Goal: Task Accomplishment & Management: Manage account settings

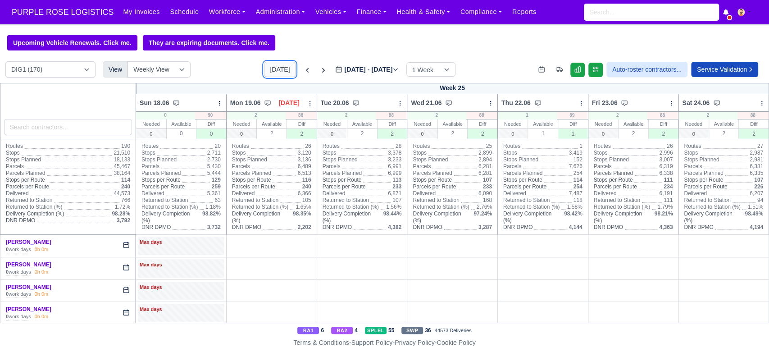
click at [277, 71] on button "[DATE]" at bounding box center [280, 69] width 32 height 15
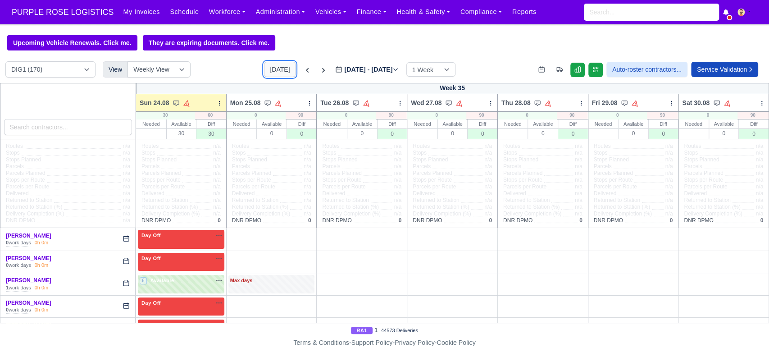
type input "[DATE]"
click at [308, 104] on icon at bounding box center [309, 103] width 6 height 6
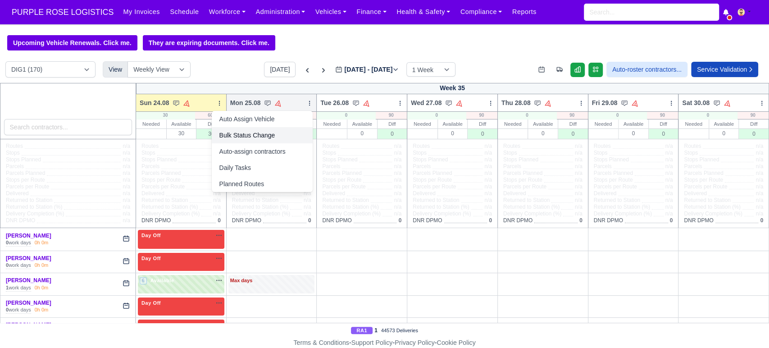
click at [272, 132] on link "Bulk Status Change" at bounding box center [262, 135] width 101 height 16
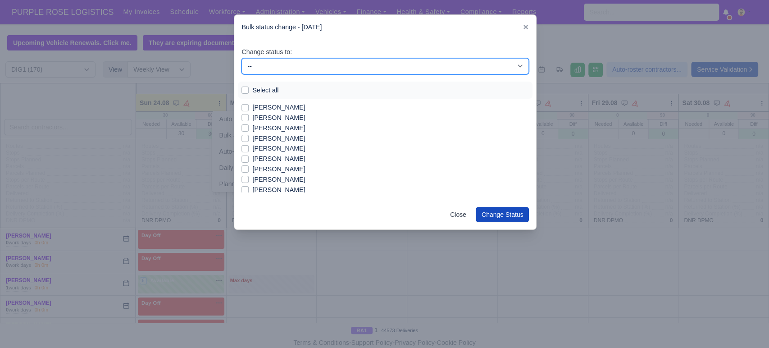
click at [264, 59] on select "-- Unasigned Available Day Off Stand By Other Depot" at bounding box center [384, 66] width 287 height 16
select select "Day Off"
click at [241, 58] on select "-- Unasigned Available Day Off Stand By Other Depot" at bounding box center [384, 66] width 287 height 16
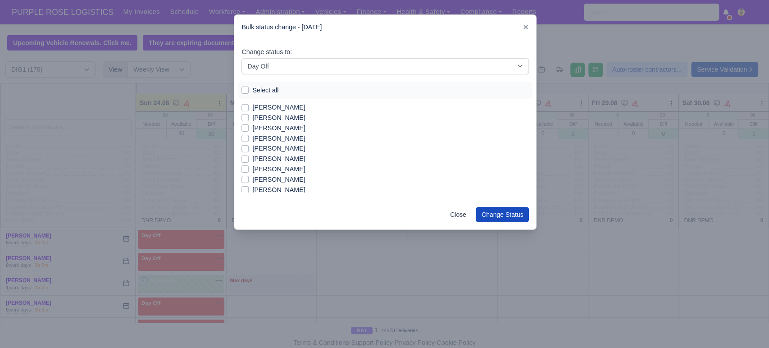
click at [252, 90] on label "Select all" at bounding box center [265, 90] width 26 height 10
click at [245, 90] on input "Select all" at bounding box center [244, 88] width 7 height 7
checkbox input "true"
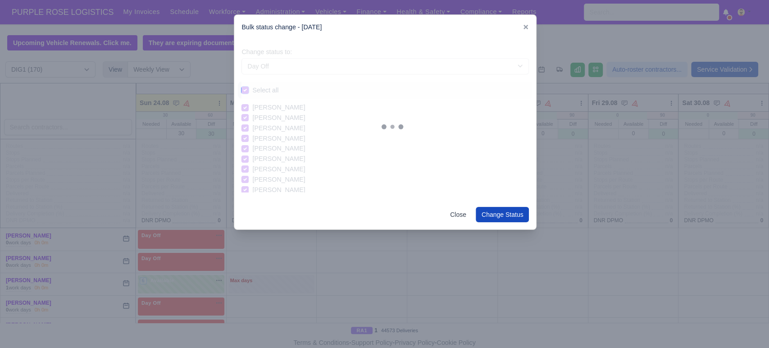
checkbox input "true"
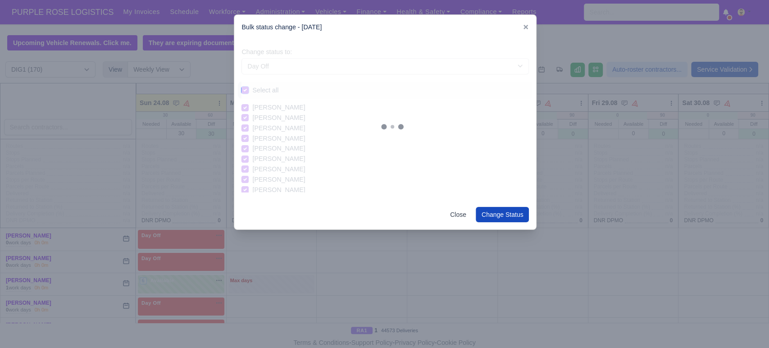
checkbox input "true"
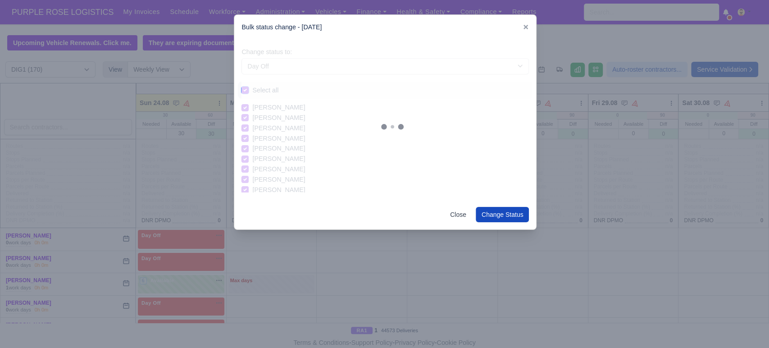
checkbox input "true"
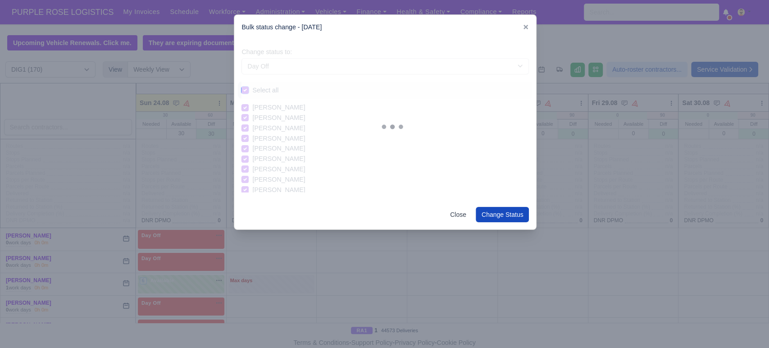
checkbox input "true"
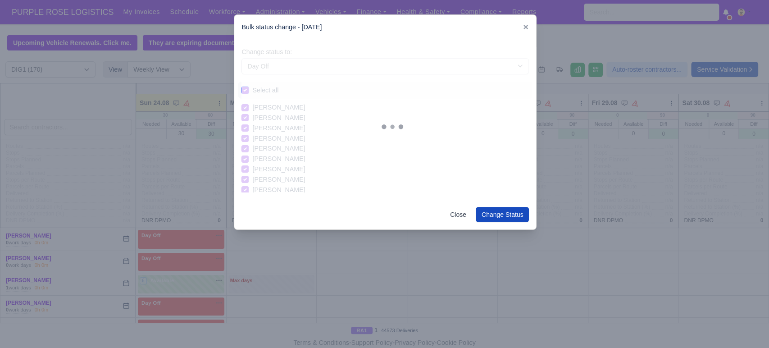
checkbox input "true"
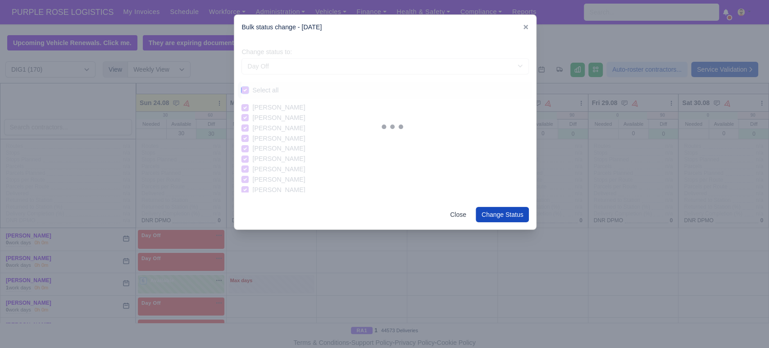
checkbox input "true"
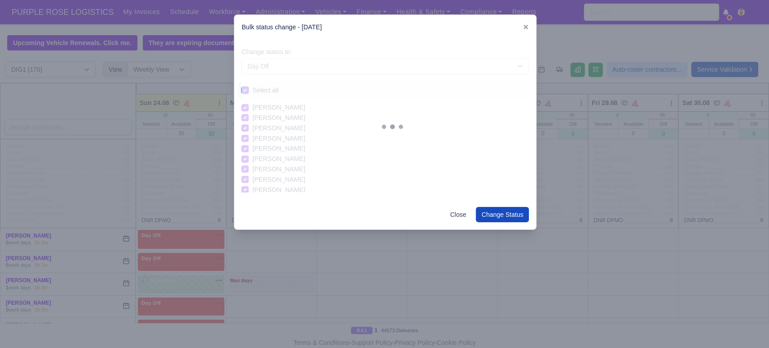
checkbox input "true"
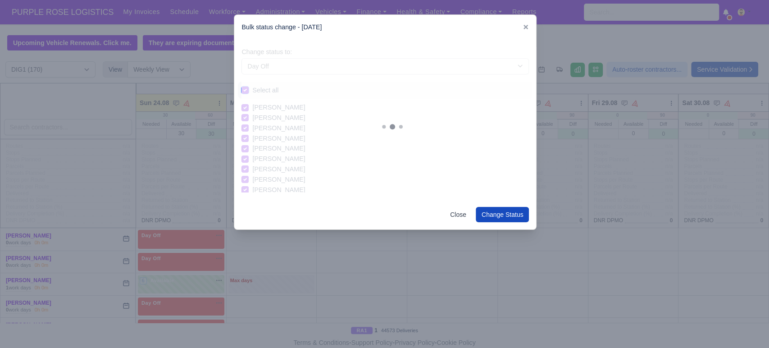
checkbox input "true"
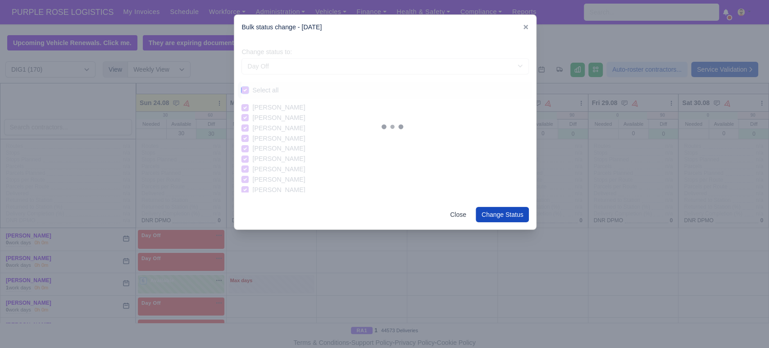
checkbox input "true"
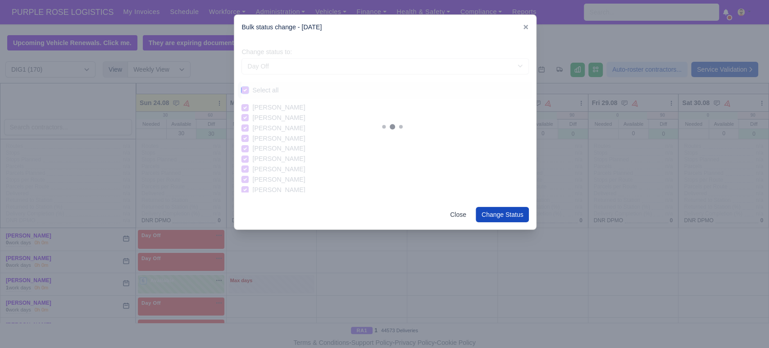
checkbox input "true"
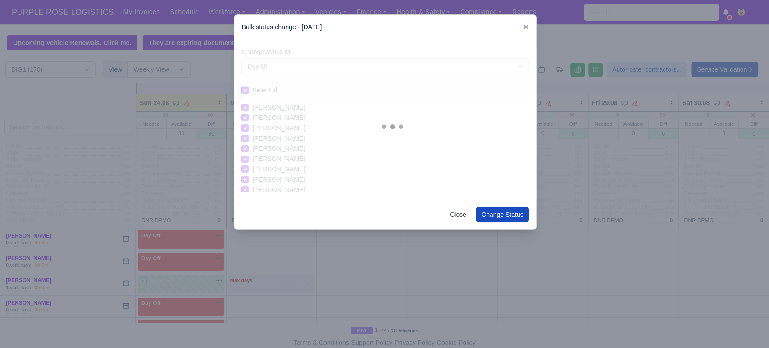
checkbox input "true"
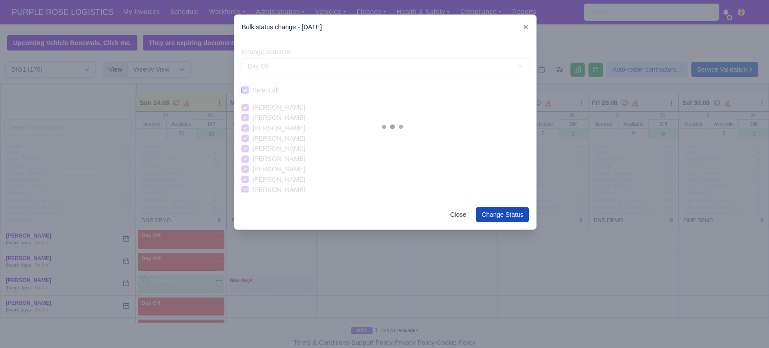
checkbox input "true"
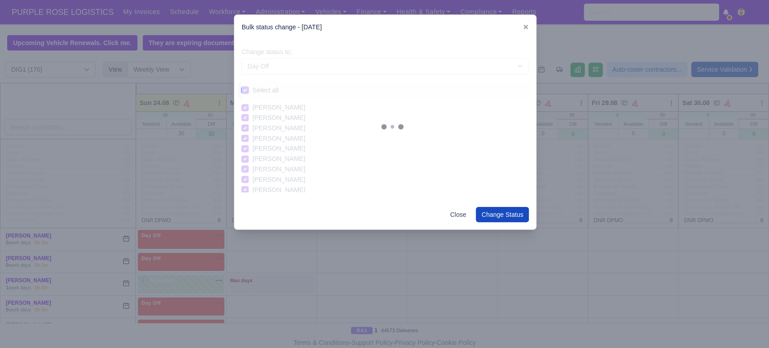
checkbox input "true"
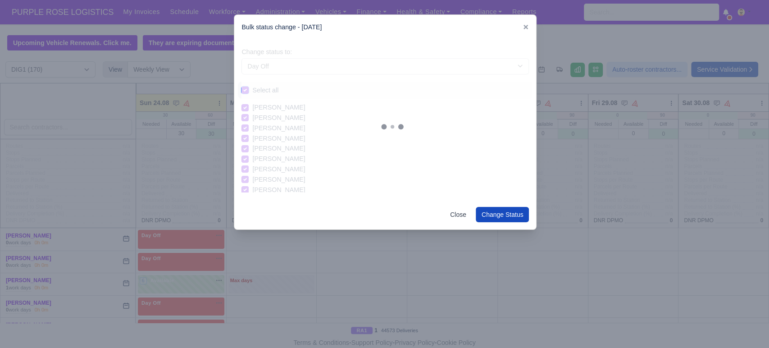
checkbox input "true"
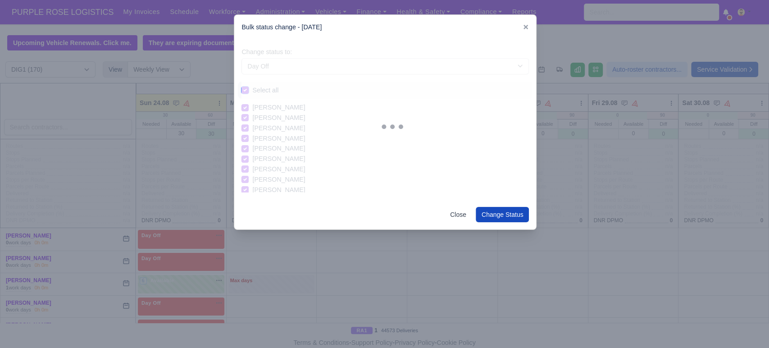
checkbox input "true"
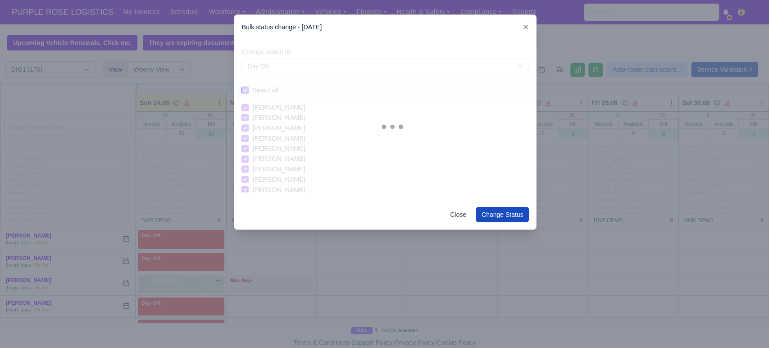
checkbox input "true"
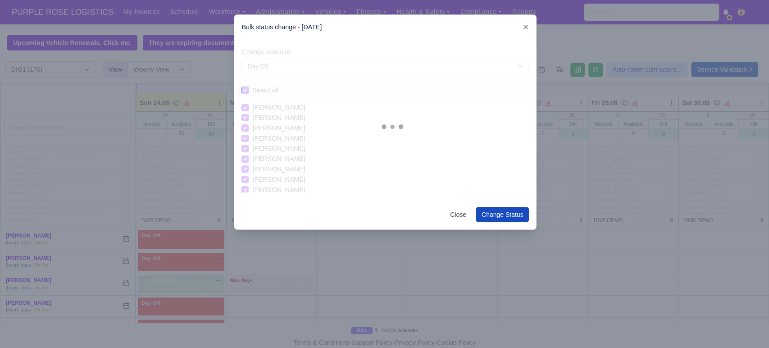
checkbox input "true"
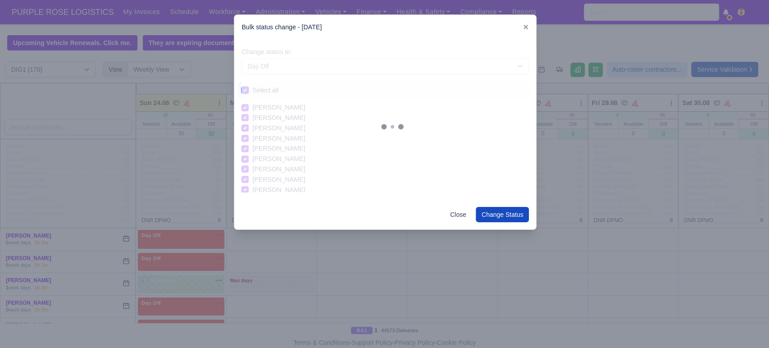
checkbox input "true"
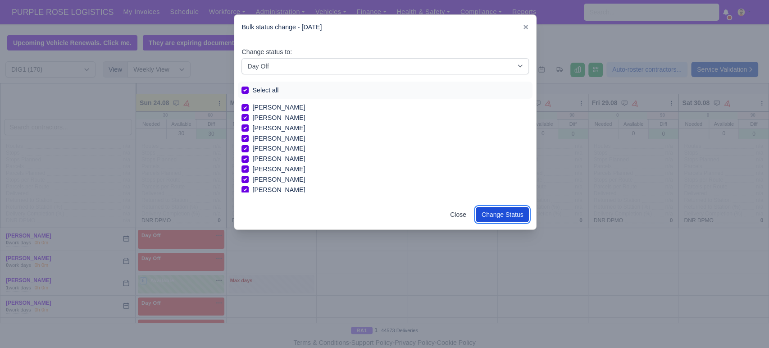
click at [509, 212] on button "Change Status" at bounding box center [503, 214] width 54 height 15
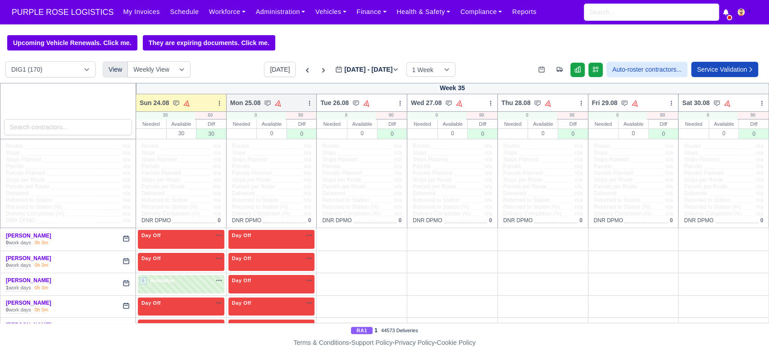
click at [307, 100] on div at bounding box center [309, 102] width 6 height 9
click at [272, 133] on link "Bulk Status Change" at bounding box center [262, 135] width 101 height 16
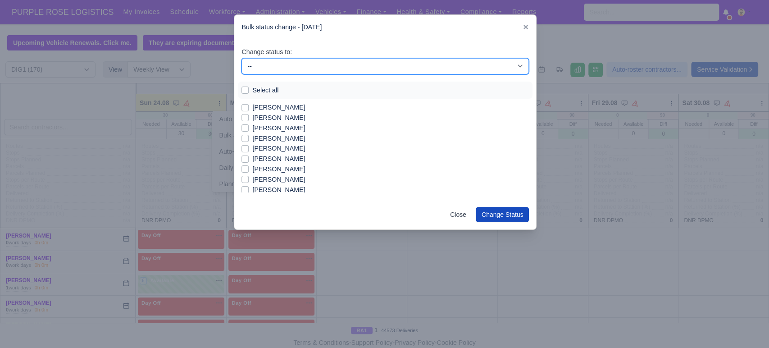
click at [282, 60] on select "-- Unasigned Available Day Off Stand By Other Depot" at bounding box center [384, 66] width 287 height 16
select select "Available"
click at [241, 58] on select "-- Unasigned Available Day Off Stand By Other Depot" at bounding box center [384, 66] width 287 height 16
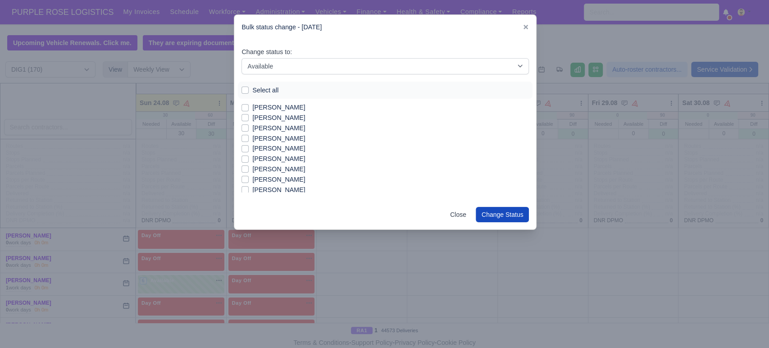
click at [522, 29] on div "Bulk status change - [DATE]" at bounding box center [385, 27] width 302 height 25
click at [524, 24] on icon at bounding box center [525, 27] width 6 height 6
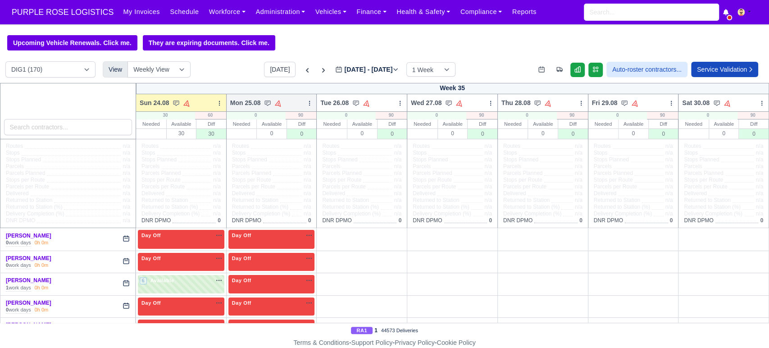
click at [306, 104] on icon at bounding box center [309, 103] width 6 height 6
click at [257, 138] on link "Bulk Status Change" at bounding box center [262, 135] width 101 height 16
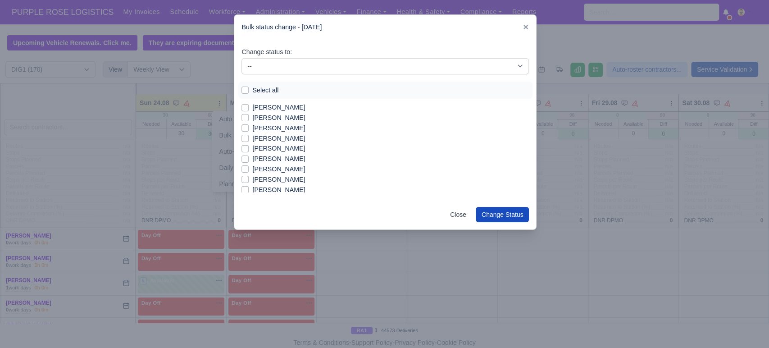
click at [260, 93] on label "Select all" at bounding box center [265, 90] width 26 height 10
click at [249, 92] on input "Select all" at bounding box center [244, 88] width 7 height 7
checkbox input "true"
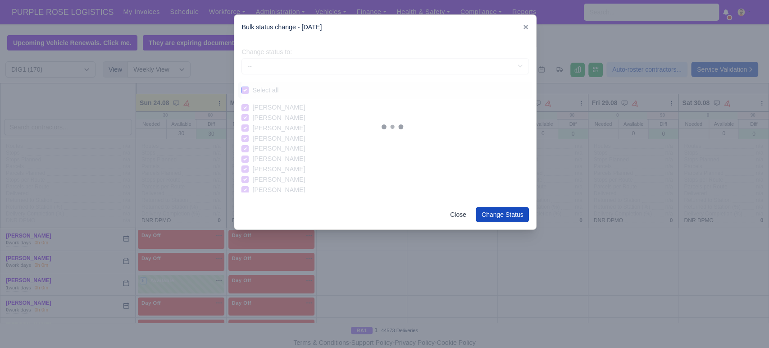
checkbox input "true"
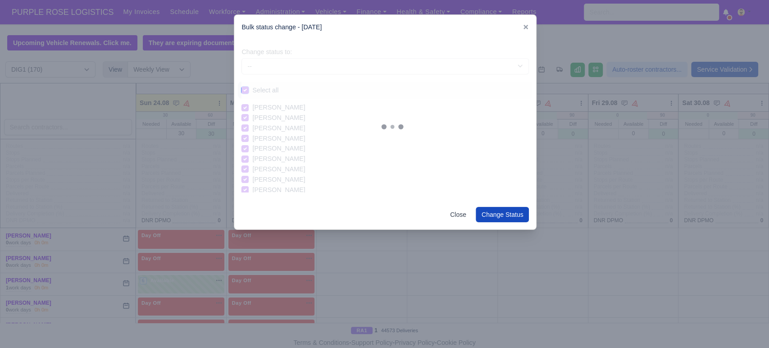
checkbox input "true"
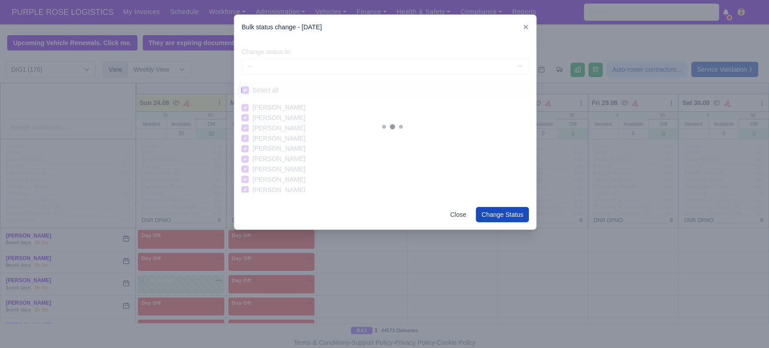
checkbox input "true"
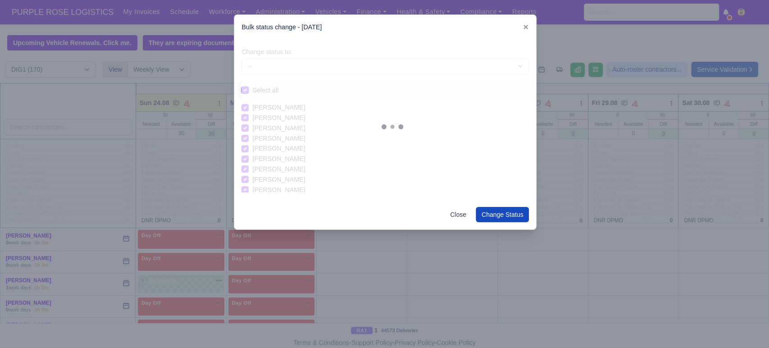
checkbox input "true"
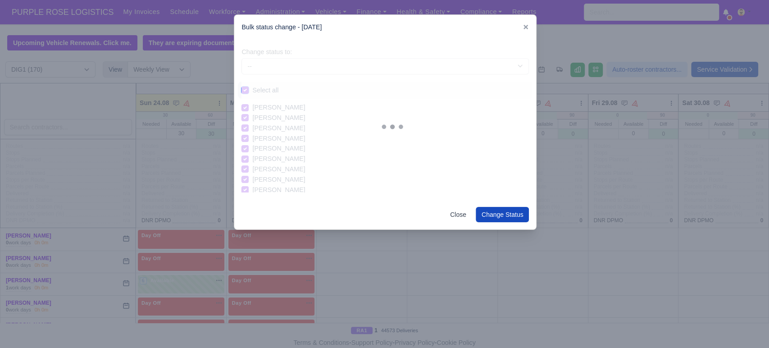
checkbox input "true"
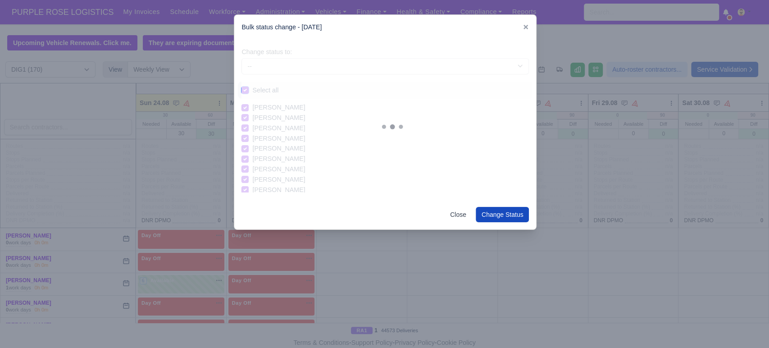
checkbox input "true"
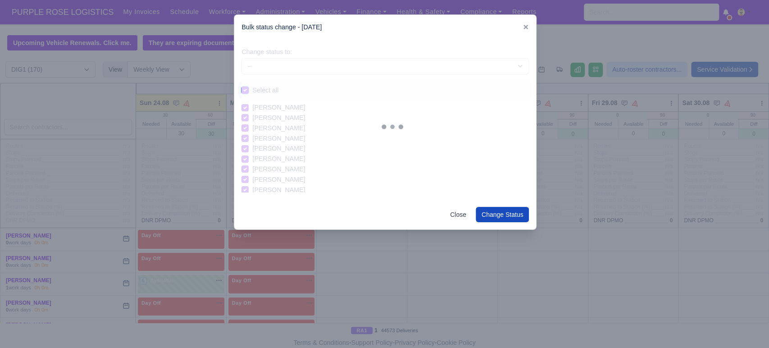
checkbox input "true"
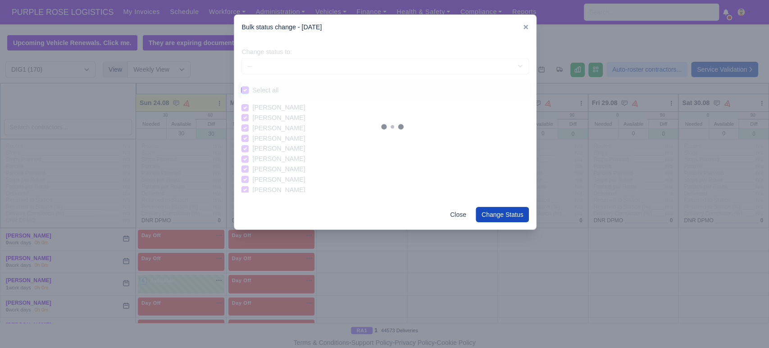
checkbox input "true"
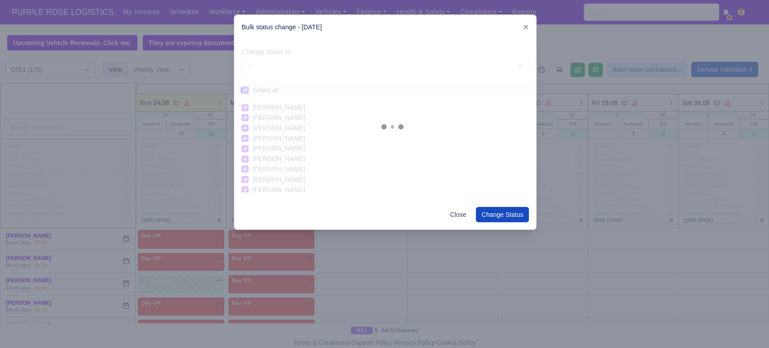
checkbox input "true"
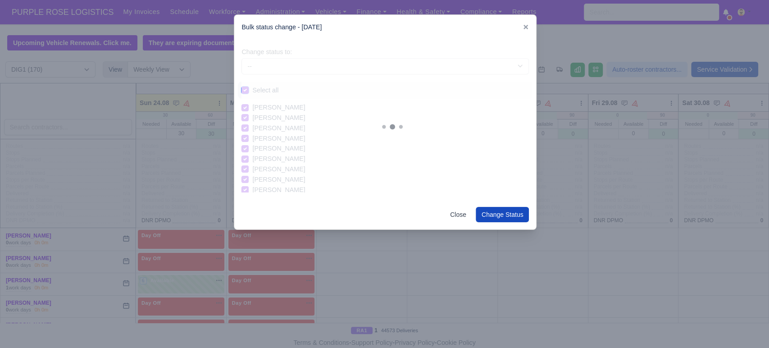
checkbox input "true"
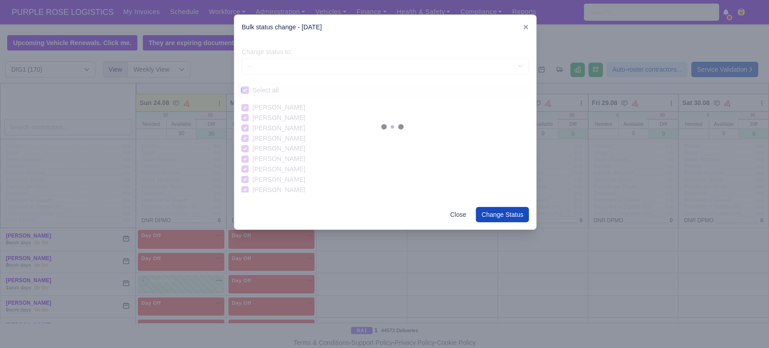
checkbox input "true"
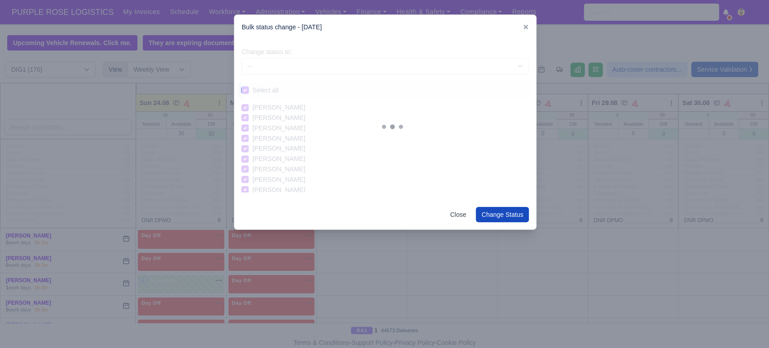
checkbox input "true"
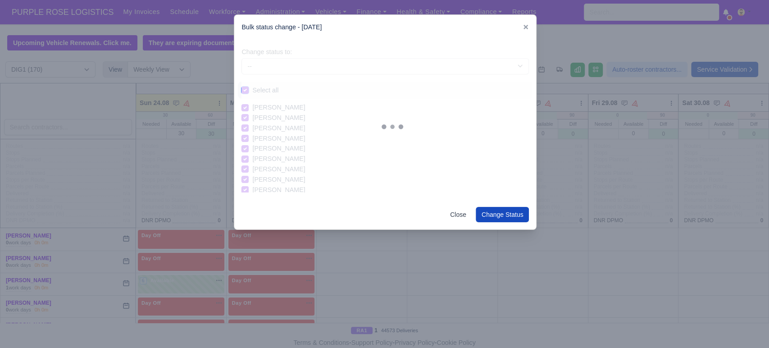
checkbox input "true"
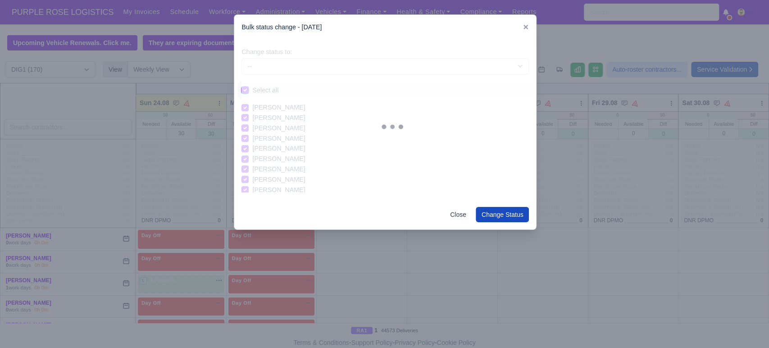
checkbox input "true"
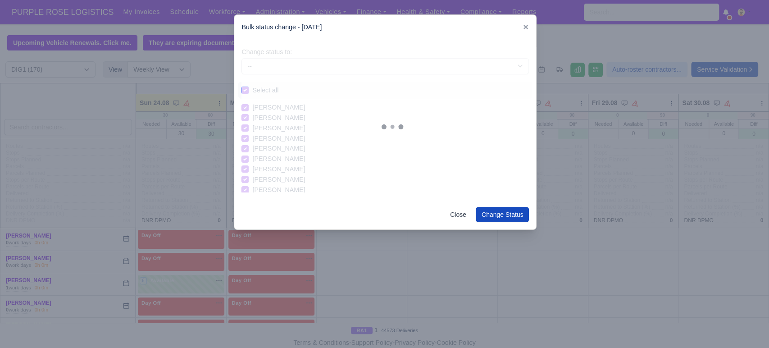
checkbox input "true"
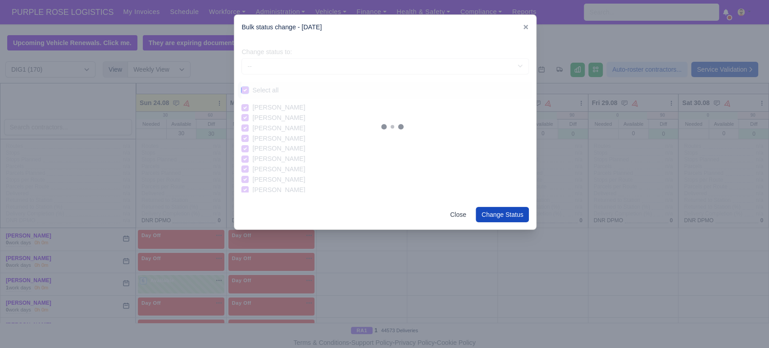
checkbox input "true"
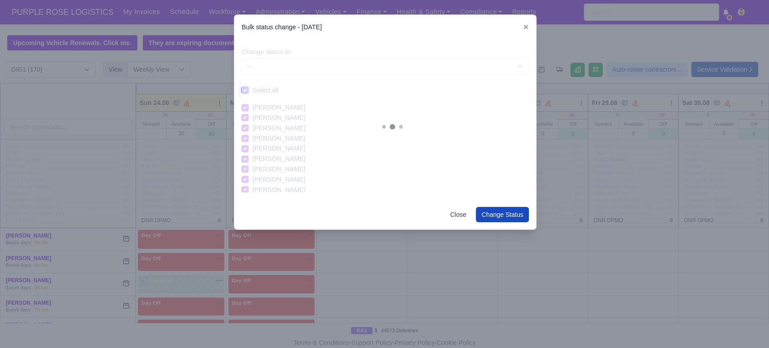
checkbox input "true"
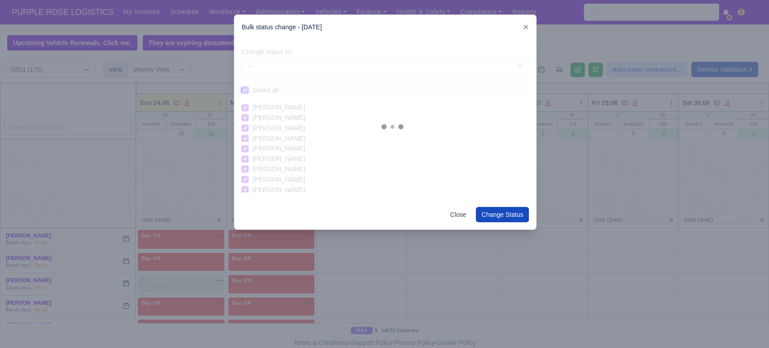
checkbox input "true"
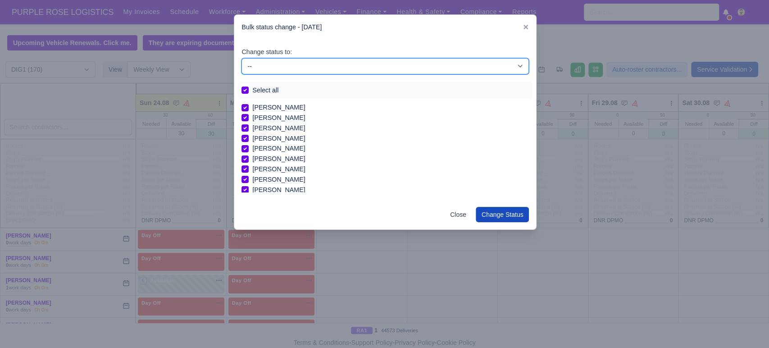
click at [287, 61] on select "-- Unasigned Available Day Off Stand By Other Depot" at bounding box center [384, 66] width 287 height 16
select select "Unasigned"
click at [241, 58] on select "-- Unasigned Available Day Off Stand By Other Depot" at bounding box center [384, 66] width 287 height 16
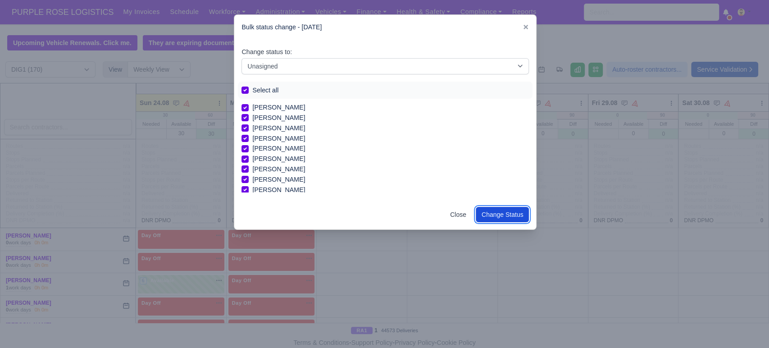
click at [492, 208] on button "Change Status" at bounding box center [503, 214] width 54 height 15
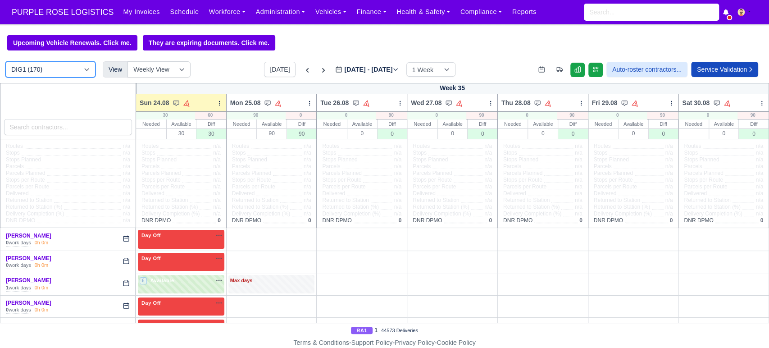
click at [50, 71] on select "DIG1 (170) DAK1 (1) GIMD (19)" at bounding box center [50, 69] width 90 height 16
select select "5"
click at [5, 62] on select "DIG1 (170) DAK1 (1) GIMD (19)" at bounding box center [50, 69] width 90 height 16
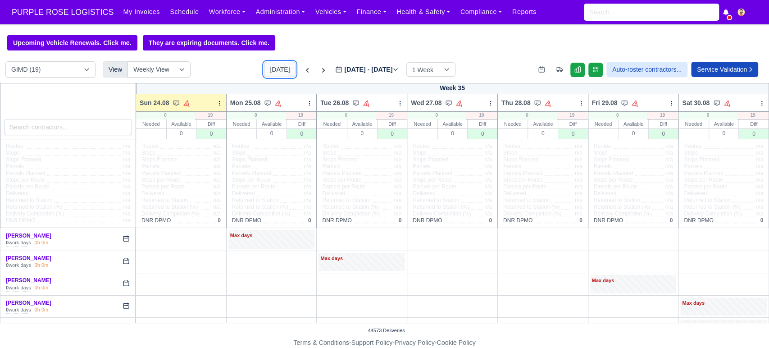
click at [272, 77] on button "[DATE]" at bounding box center [280, 69] width 32 height 15
click at [218, 103] on icon at bounding box center [219, 103] width 6 height 6
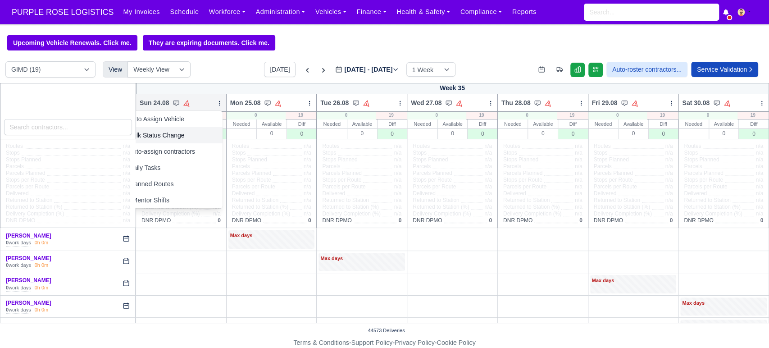
click at [188, 132] on link "Bulk Status Change" at bounding box center [172, 135] width 101 height 16
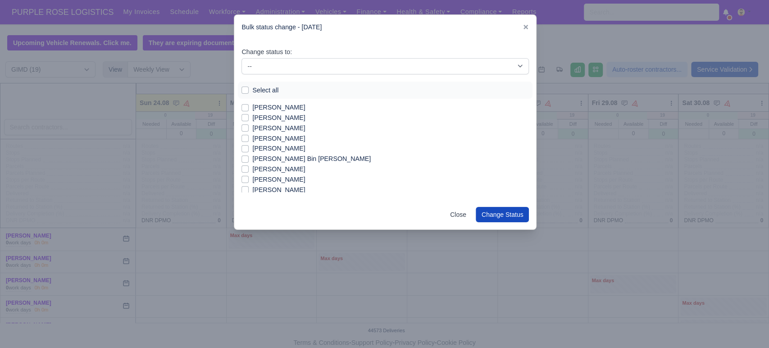
click at [250, 91] on div "Select all" at bounding box center [384, 90] width 287 height 10
click at [252, 91] on label "Select all" at bounding box center [265, 90] width 26 height 10
click at [245, 91] on input "Select all" at bounding box center [244, 88] width 7 height 7
checkbox input "true"
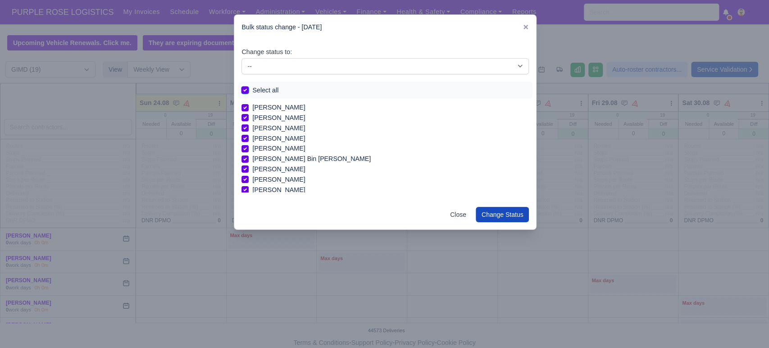
checkbox input "true"
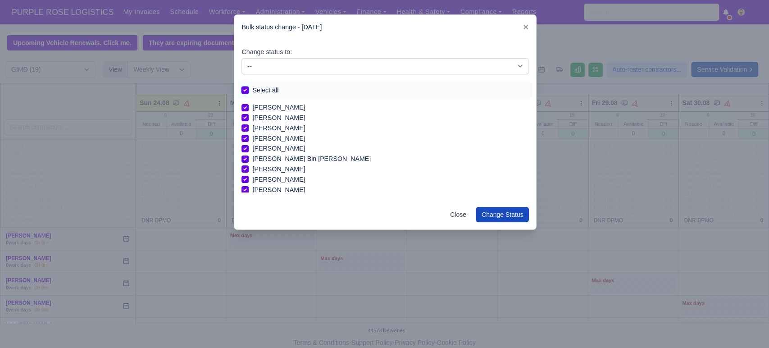
checkbox input "true"
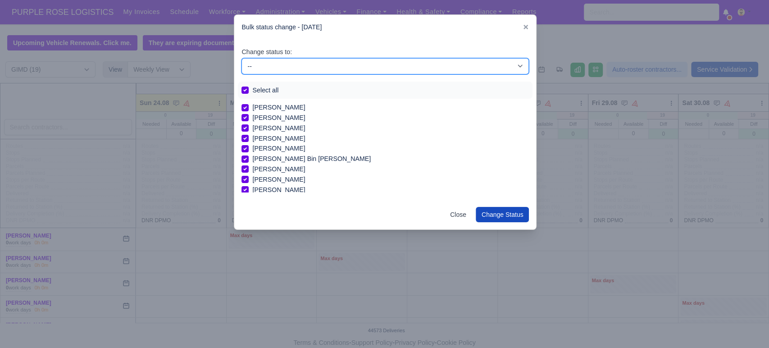
click at [281, 63] on select "-- Available Day Off Stand By Holiday In Office OSM Ridealong Nursery 1 Nursery…" at bounding box center [384, 66] width 287 height 16
click at [241, 58] on select "-- Available Day Off Stand By Holiday In Office OSM Ridealong Nursery 1 Nursery…" at bounding box center [384, 66] width 287 height 16
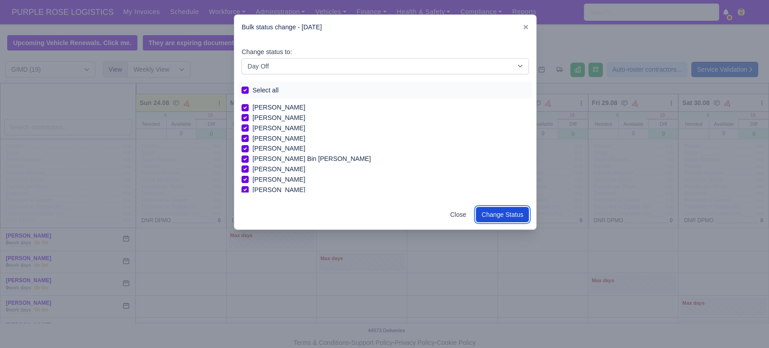
click at [494, 217] on button "Change Status" at bounding box center [503, 214] width 54 height 15
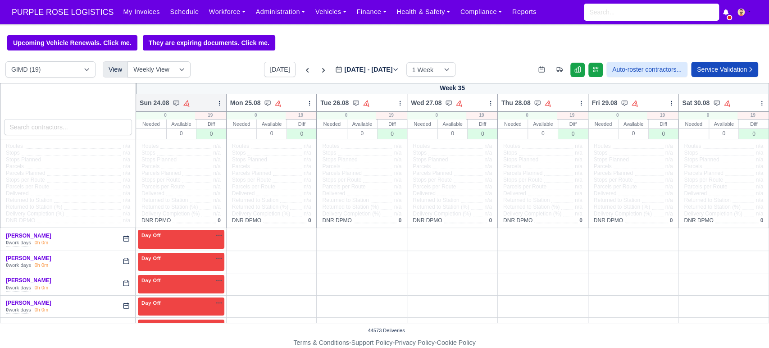
click at [219, 104] on icon at bounding box center [219, 103] width 0 height 4
click at [183, 134] on link "Bulk Status Change" at bounding box center [172, 135] width 101 height 16
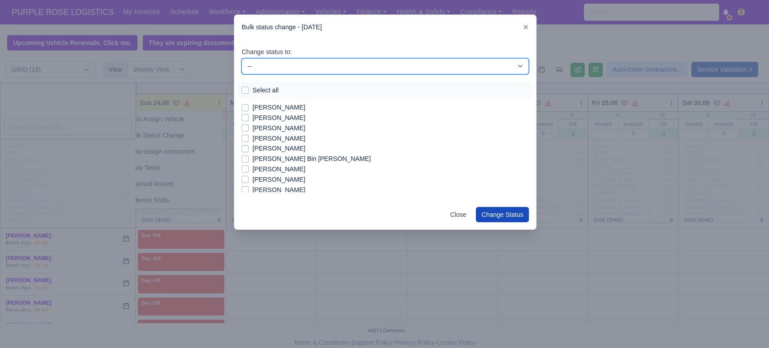
click at [285, 66] on select "-- Available Day Off Stand By Holiday In Office OSM Ridealong Nursery 1 Nursery…" at bounding box center [384, 66] width 287 height 16
click at [241, 58] on select "-- Available Day Off Stand By Holiday In Office OSM Ridealong Nursery 1 Nursery…" at bounding box center [384, 66] width 287 height 16
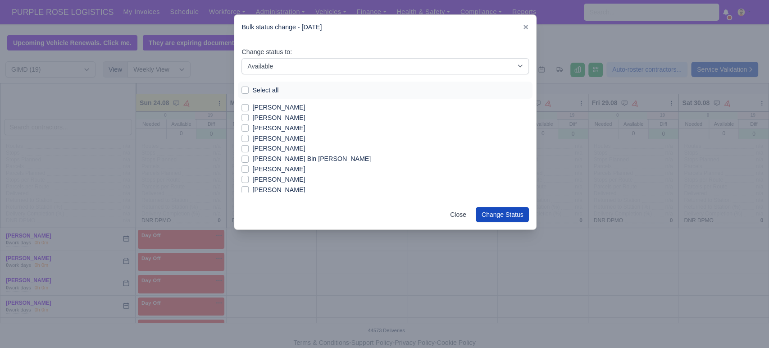
click at [268, 118] on label "[PERSON_NAME]" at bounding box center [278, 118] width 53 height 10
click at [249, 118] on input "[PERSON_NAME]" at bounding box center [244, 116] width 7 height 7
click at [267, 130] on label "[PERSON_NAME]" at bounding box center [278, 128] width 53 height 10
click at [249, 130] on input "[PERSON_NAME]" at bounding box center [244, 126] width 7 height 7
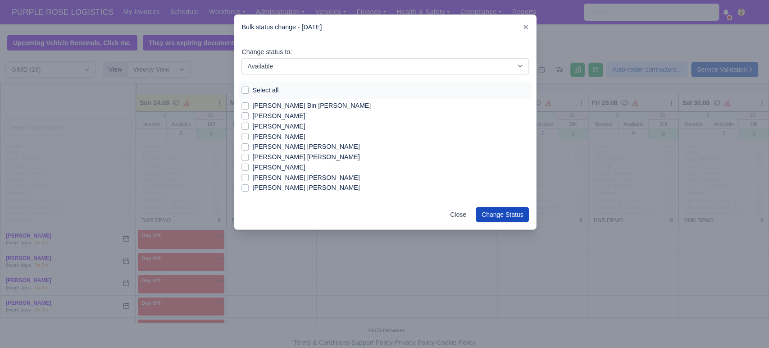
click at [303, 138] on label "[PERSON_NAME]" at bounding box center [278, 137] width 53 height 10
click at [249, 138] on input "[PERSON_NAME]" at bounding box center [244, 135] width 7 height 7
click at [295, 160] on label "[PERSON_NAME] [PERSON_NAME]" at bounding box center [305, 157] width 107 height 10
click at [249, 159] on input "[PERSON_NAME] [PERSON_NAME]" at bounding box center [244, 155] width 7 height 7
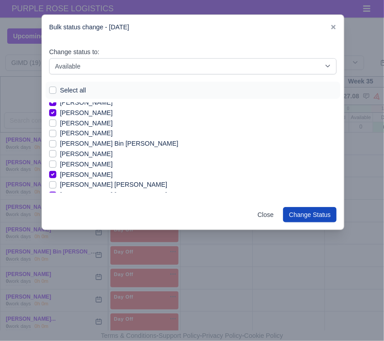
scroll to position [0, 0]
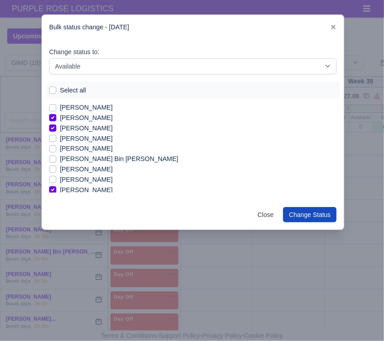
click at [80, 160] on label "[PERSON_NAME] Bin [PERSON_NAME]" at bounding box center [119, 159] width 118 height 10
click at [56, 160] on input "[PERSON_NAME] Bin [PERSON_NAME]" at bounding box center [52, 157] width 7 height 7
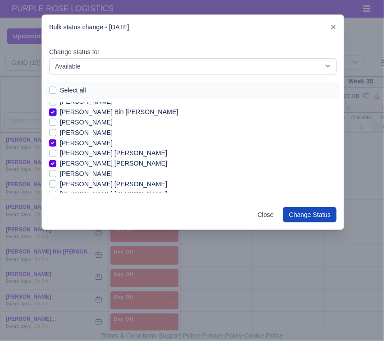
scroll to position [64, 0]
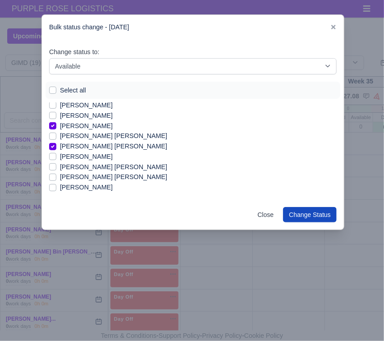
click at [80, 166] on label "[PERSON_NAME] [PERSON_NAME]" at bounding box center [113, 167] width 107 height 10
click at [56, 166] on input "[PERSON_NAME] [PERSON_NAME]" at bounding box center [52, 165] width 7 height 7
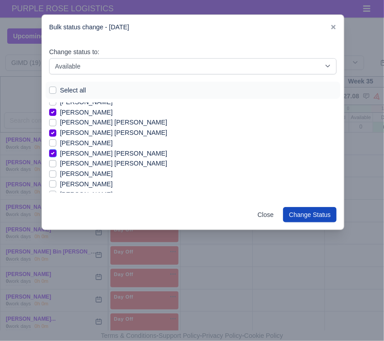
scroll to position [78, 0]
click at [82, 164] on label "[PERSON_NAME] [PERSON_NAME]" at bounding box center [113, 163] width 107 height 10
click at [56, 164] on input "[PERSON_NAME] [PERSON_NAME]" at bounding box center [52, 161] width 7 height 7
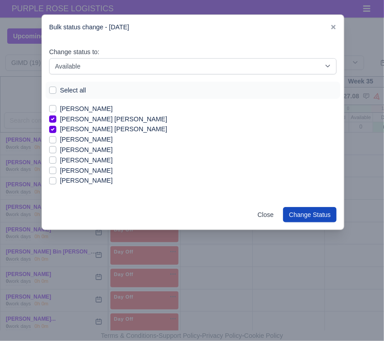
click at [80, 172] on label "[PERSON_NAME]" at bounding box center [86, 170] width 53 height 10
click at [56, 172] on input "[PERSON_NAME]" at bounding box center [52, 168] width 7 height 7
click at [73, 184] on label "[PERSON_NAME]" at bounding box center [86, 180] width 53 height 10
click at [56, 182] on input "[PERSON_NAME]" at bounding box center [52, 178] width 7 height 7
click at [87, 170] on label "[PERSON_NAME]" at bounding box center [86, 170] width 53 height 10
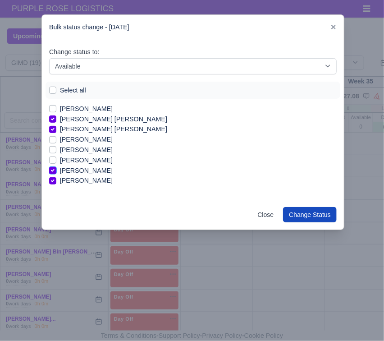
click at [56, 170] on input "[PERSON_NAME]" at bounding box center [52, 168] width 7 height 7
click at [316, 214] on button "Change Status" at bounding box center [310, 214] width 54 height 15
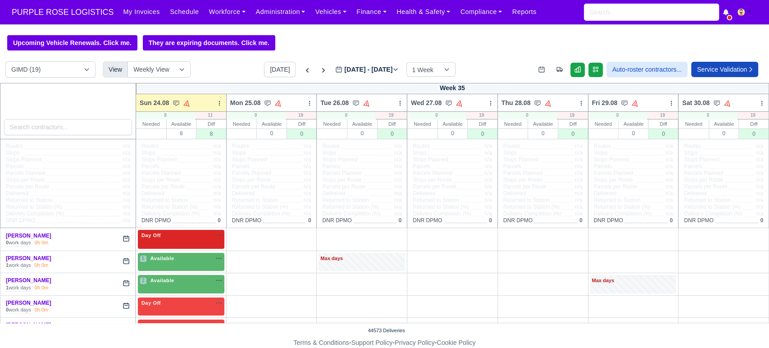
scroll to position [90, 0]
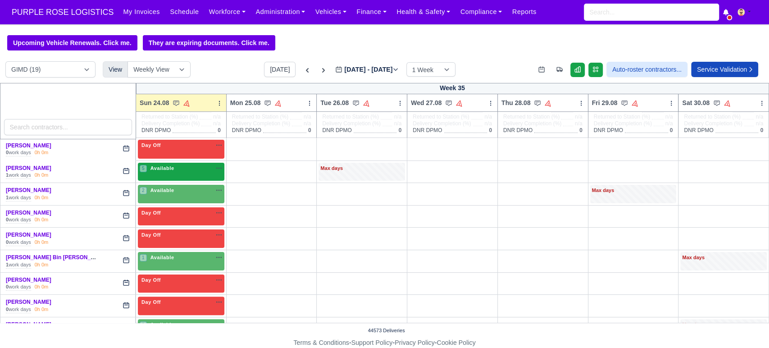
click at [158, 165] on span "Available" at bounding box center [162, 168] width 27 height 6
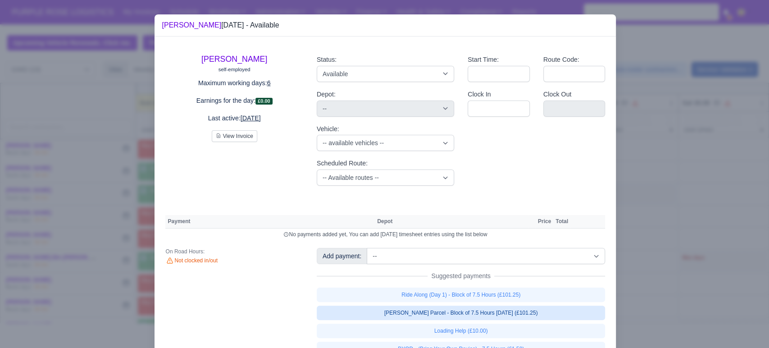
click at [430, 309] on link "[PERSON_NAME] Parcel - Block of 7.5 Hours [DATE] (£101.25)" at bounding box center [461, 312] width 289 height 14
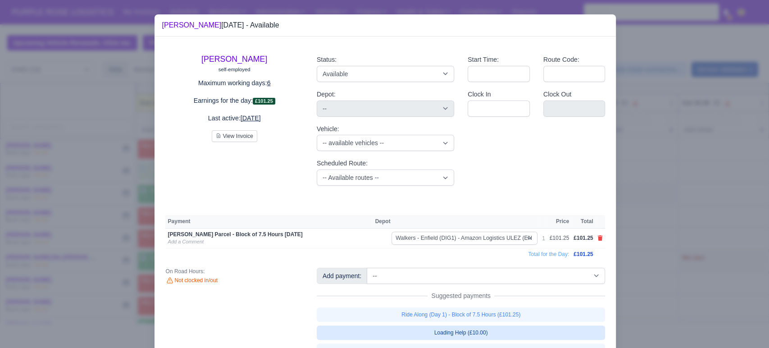
click at [436, 335] on link "Loading Help (£10.00)" at bounding box center [461, 332] width 289 height 14
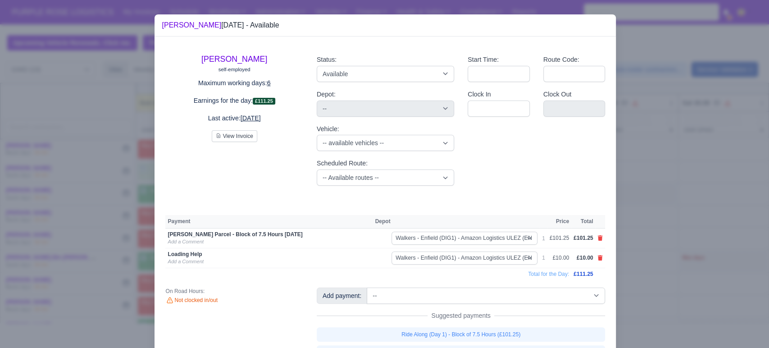
scroll to position [43, 0]
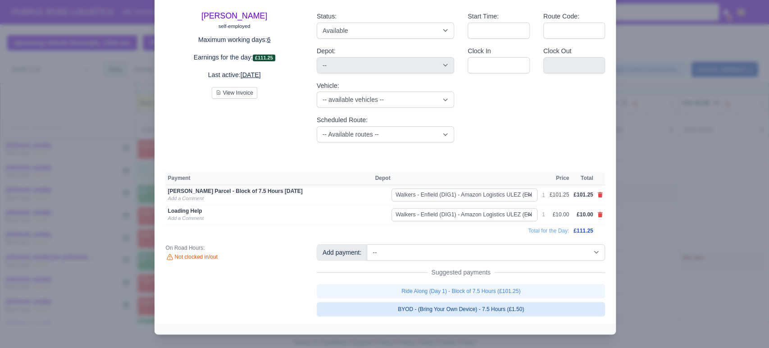
click at [404, 305] on link "BYOD - (Bring Your Own Device) - 7.5 Hours (£1.50)" at bounding box center [461, 309] width 289 height 14
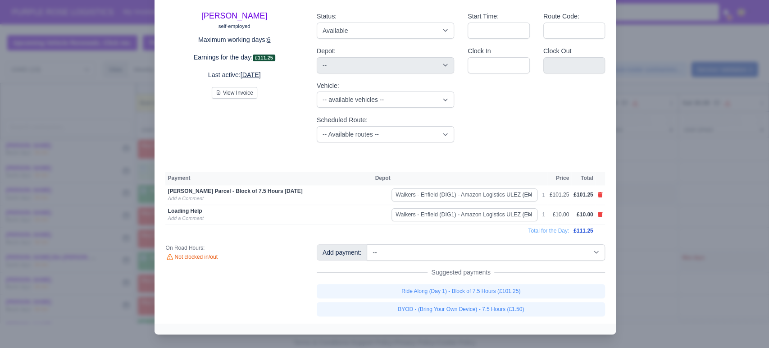
scroll to position [44, 0]
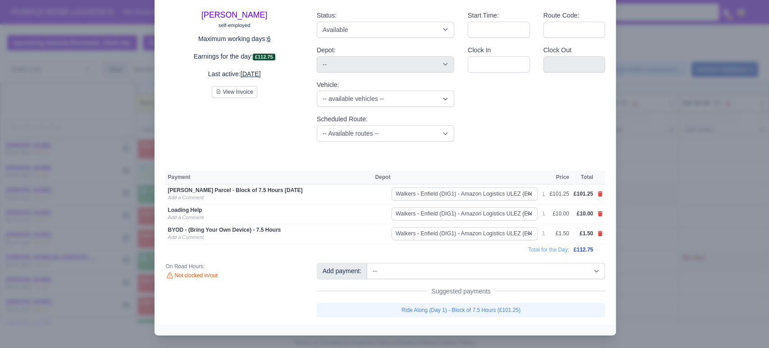
click at [86, 230] on div at bounding box center [384, 174] width 769 height 348
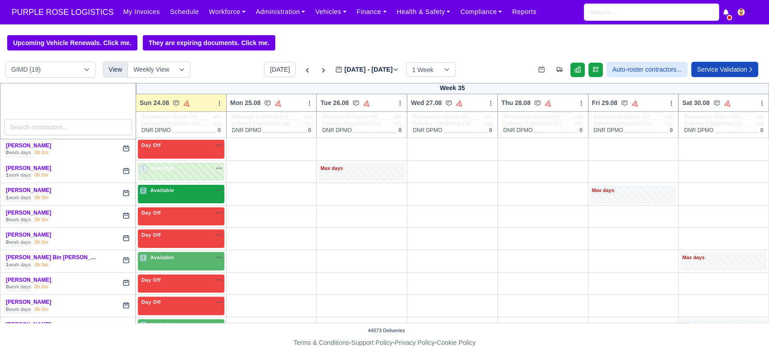
click at [171, 189] on span "Available" at bounding box center [162, 190] width 27 height 6
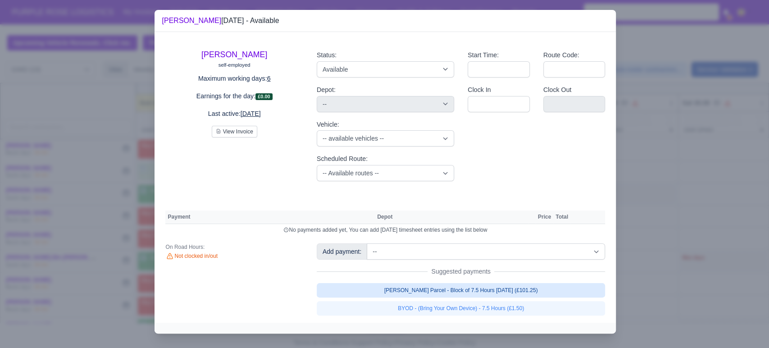
click at [429, 295] on link "[PERSON_NAME] Parcel - Block of 7.5 Hours [DATE] (£101.25)" at bounding box center [461, 290] width 289 height 14
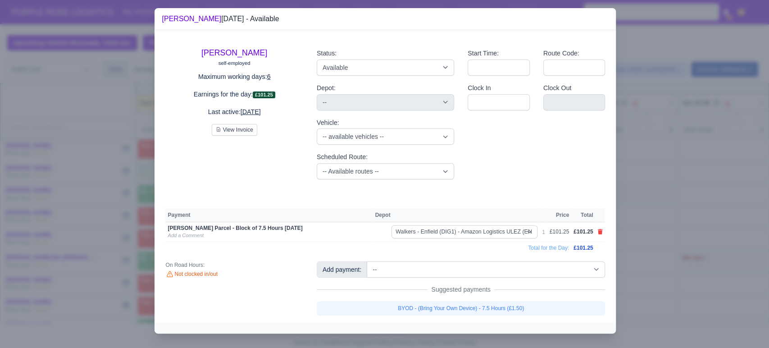
click at [429, 311] on link "BYOD - (Bring Your Own Device) - 7.5 Hours (£1.50)" at bounding box center [461, 308] width 289 height 14
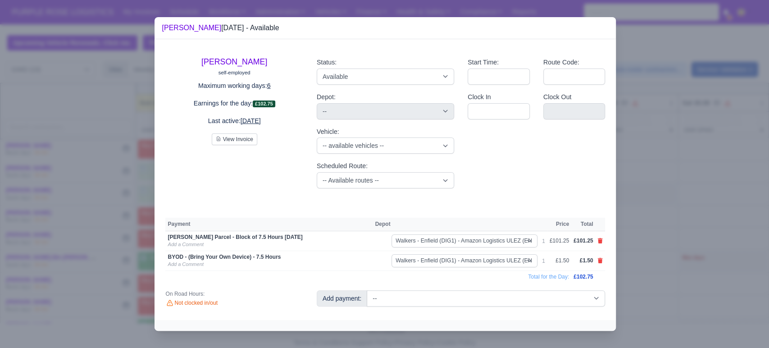
click at [61, 223] on div at bounding box center [384, 174] width 769 height 348
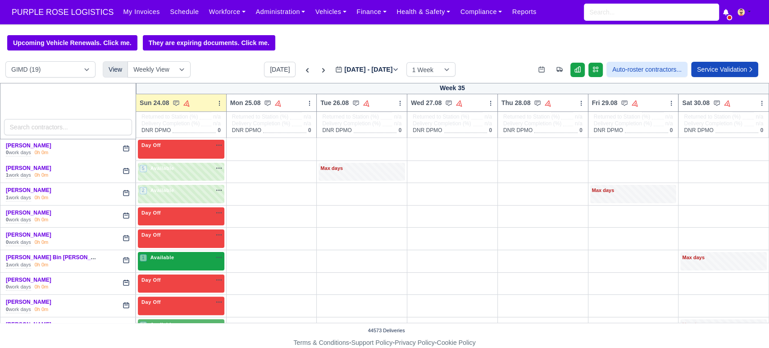
click at [176, 268] on div "1 Available" at bounding box center [181, 261] width 86 height 18
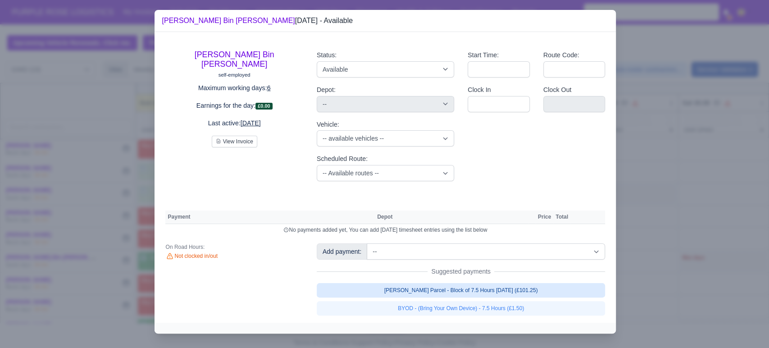
click at [416, 291] on link "[PERSON_NAME] Parcel - Block of 7.5 Hours [DATE] (£101.25)" at bounding box center [461, 290] width 289 height 14
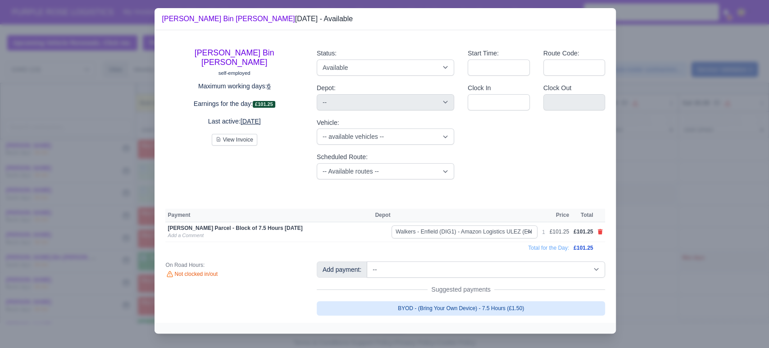
click at [414, 308] on link "BYOD - (Bring Your Own Device) - 7.5 Hours (£1.50)" at bounding box center [461, 308] width 289 height 14
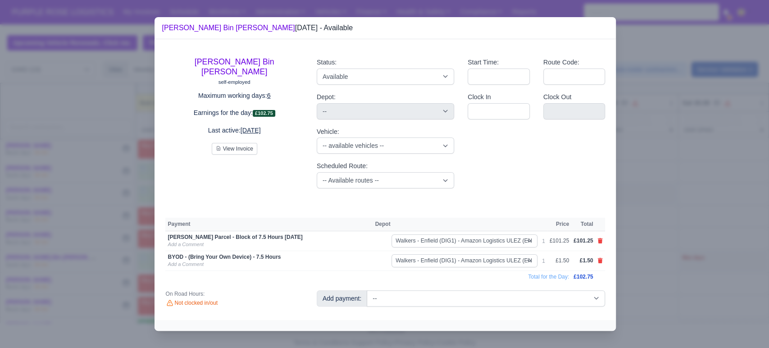
click at [104, 228] on div at bounding box center [384, 174] width 769 height 348
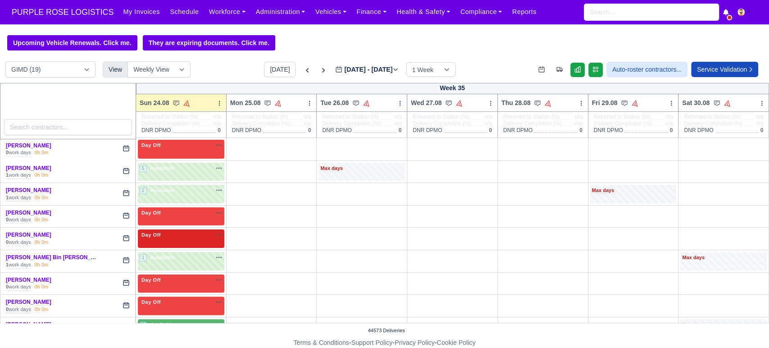
scroll to position [211, 0]
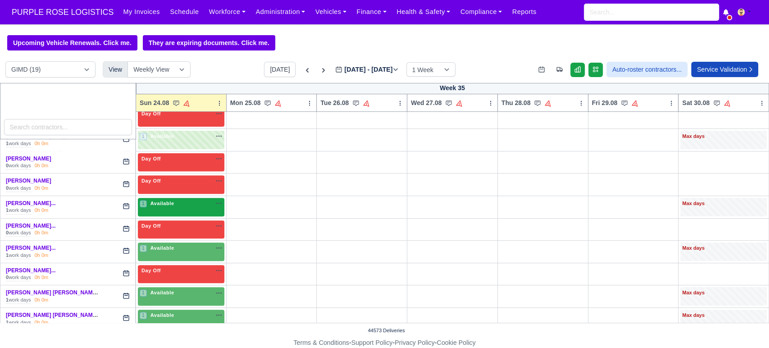
click at [187, 204] on div "1 Available na" at bounding box center [181, 204] width 83 height 8
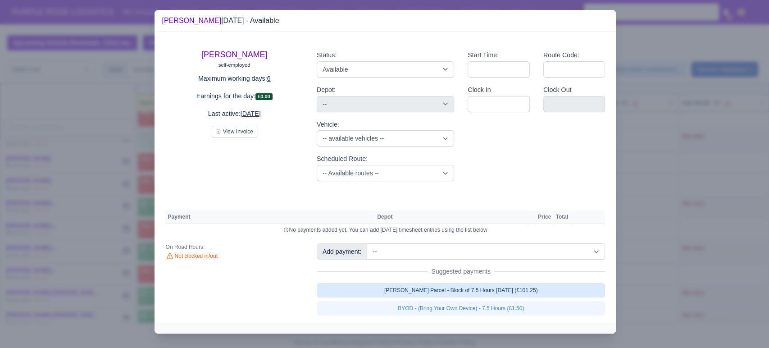
click at [350, 297] on link "[PERSON_NAME] Parcel - Block of 7.5 Hours [DATE] (£101.25)" at bounding box center [461, 290] width 289 height 14
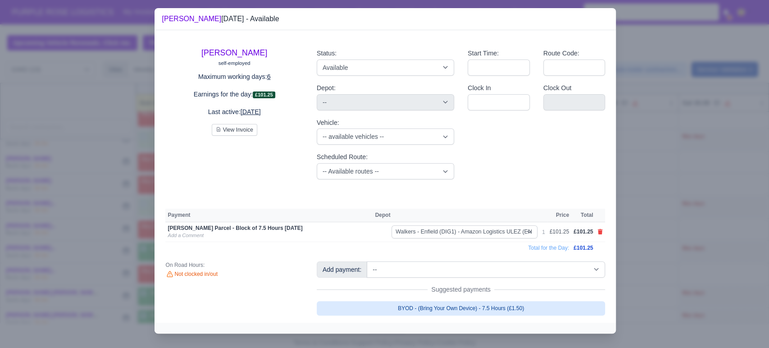
click at [359, 314] on link "BYOD - (Bring Your Own Device) - 7.5 Hours (£1.50)" at bounding box center [461, 308] width 289 height 14
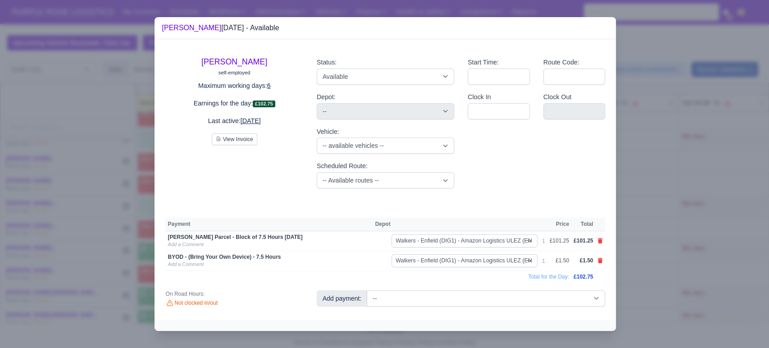
drag, startPoint x: 68, startPoint y: 193, endPoint x: 123, endPoint y: 245, distance: 75.2
click at [123, 245] on div at bounding box center [384, 174] width 769 height 348
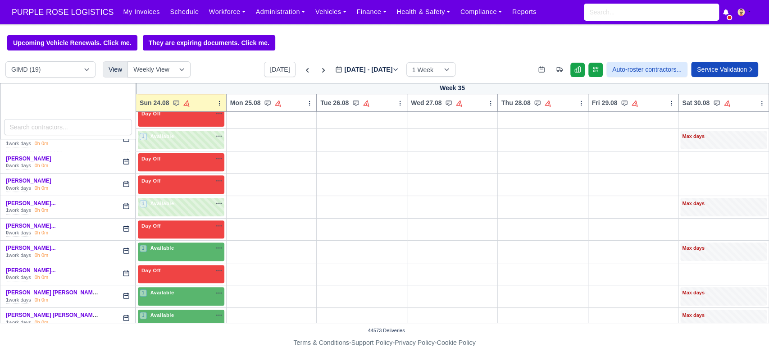
click at [123, 245] on body "PURPLE ROSE LOGISTICS My Invoices Schedule Workforce Manpower Expiring Document…" at bounding box center [384, 174] width 769 height 348
click at [165, 250] on span "Available" at bounding box center [162, 248] width 27 height 6
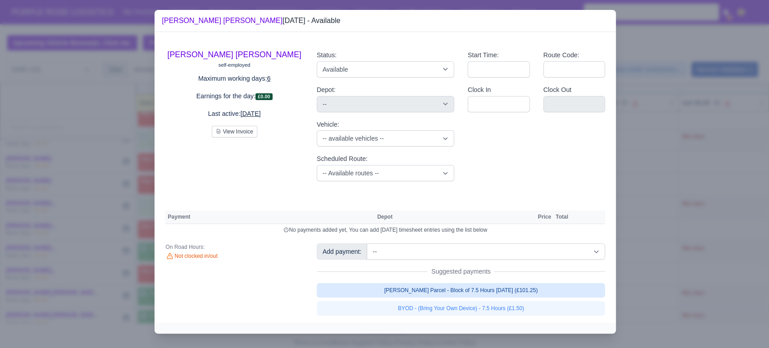
click at [359, 287] on link "[PERSON_NAME] Parcel - Block of 7.5 Hours [DATE] (£101.25)" at bounding box center [461, 290] width 289 height 14
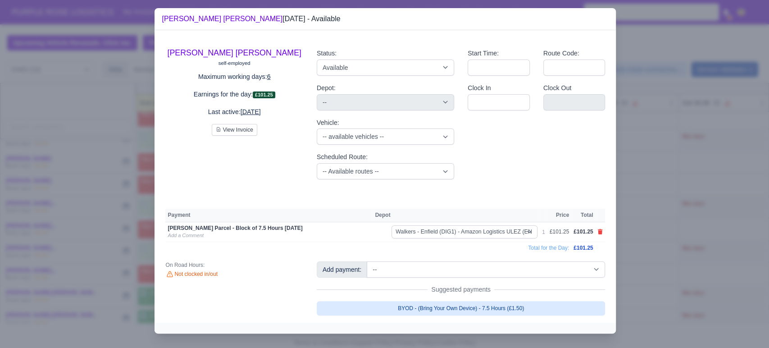
click at [392, 309] on link "BYOD - (Bring Your Own Device) - 7.5 Hours (£1.50)" at bounding box center [461, 308] width 289 height 14
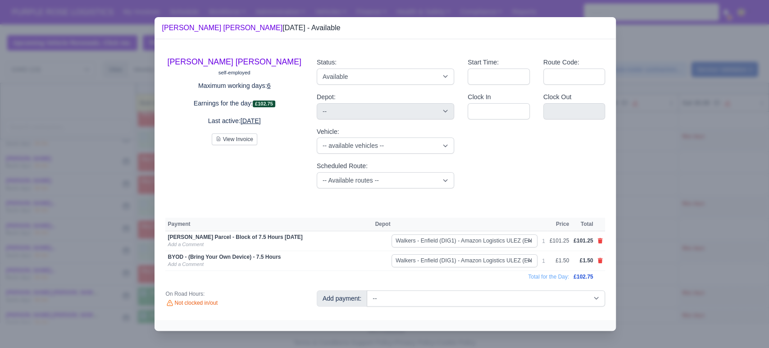
drag, startPoint x: 97, startPoint y: 233, endPoint x: 198, endPoint y: 270, distance: 107.3
click at [198, 270] on div "​ [PERSON_NAME] [PERSON_NAME] [DATE] - Available [PERSON_NAME] [PERSON_NAME] se…" at bounding box center [384, 174] width 769 height 348
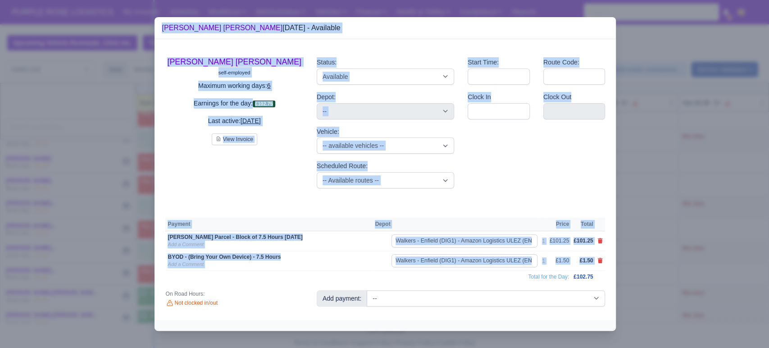
click at [129, 231] on div at bounding box center [384, 174] width 769 height 348
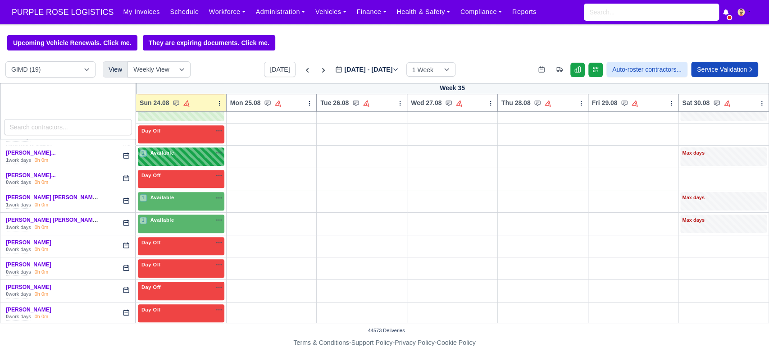
scroll to position [329, 0]
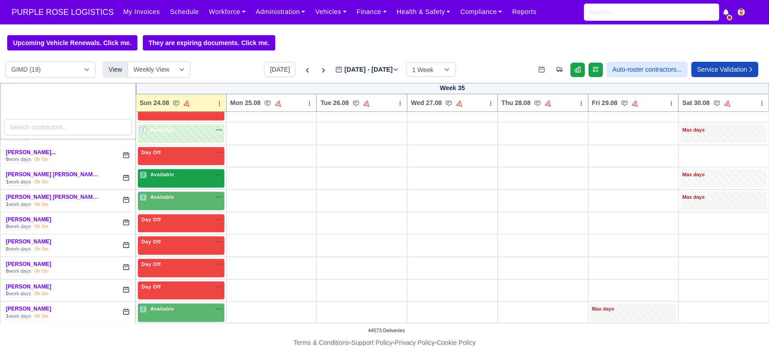
click at [168, 171] on span "Available" at bounding box center [162, 174] width 27 height 6
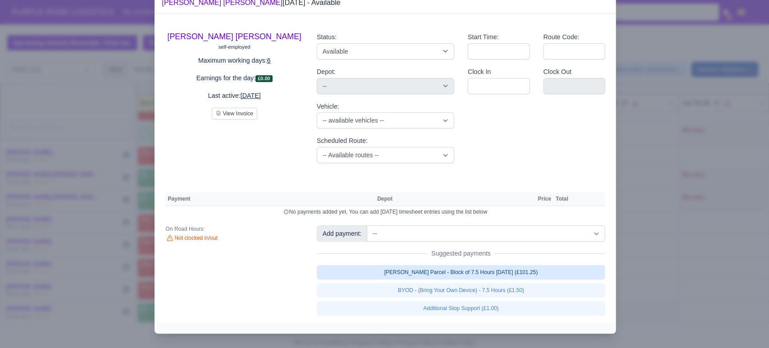
click at [399, 279] on link "[PERSON_NAME] Parcel - Block of 7.5 Hours [DATE] (£101.25)" at bounding box center [461, 272] width 289 height 14
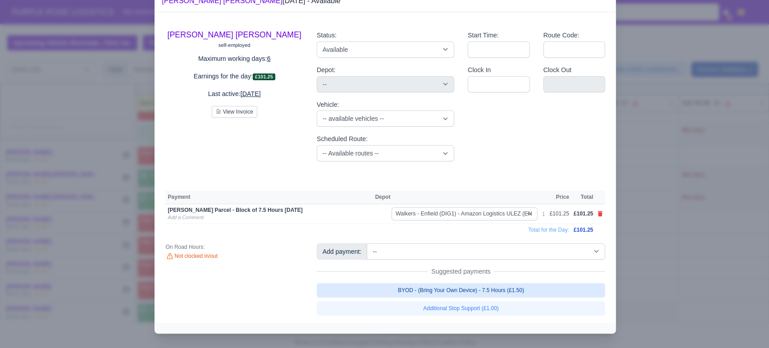
click at [410, 297] on link "BYOD - (Bring Your Own Device) - 7.5 Hours (£1.50)" at bounding box center [461, 290] width 289 height 14
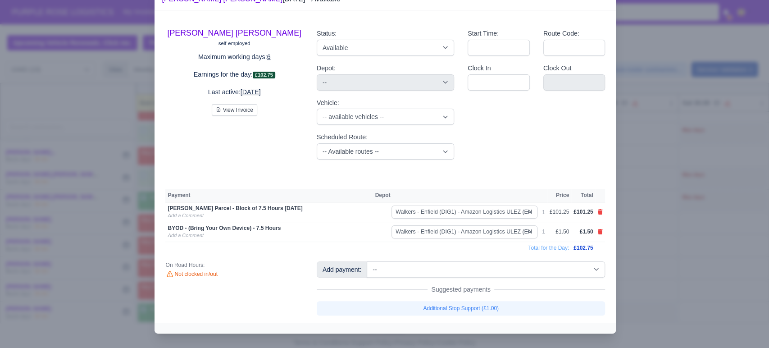
click at [114, 221] on div at bounding box center [384, 174] width 769 height 348
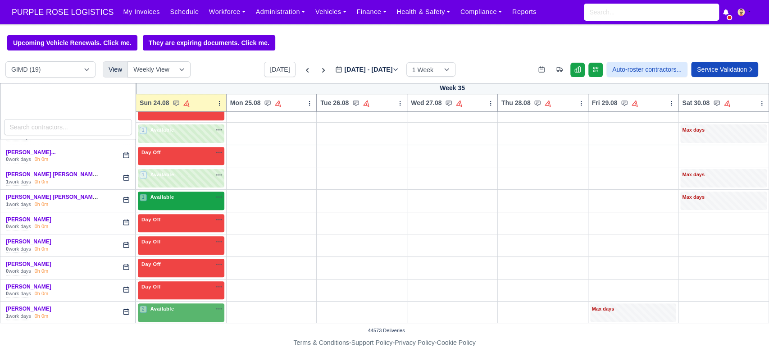
click at [167, 198] on span "Available" at bounding box center [162, 197] width 27 height 6
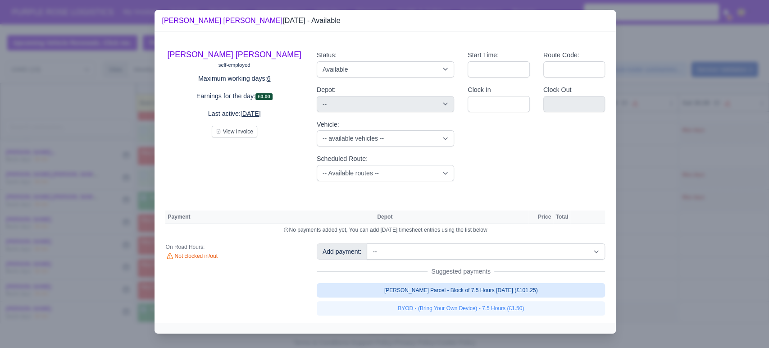
click at [380, 297] on link "[PERSON_NAME] Parcel - Block of 7.5 Hours [DATE] (£101.25)" at bounding box center [461, 290] width 289 height 14
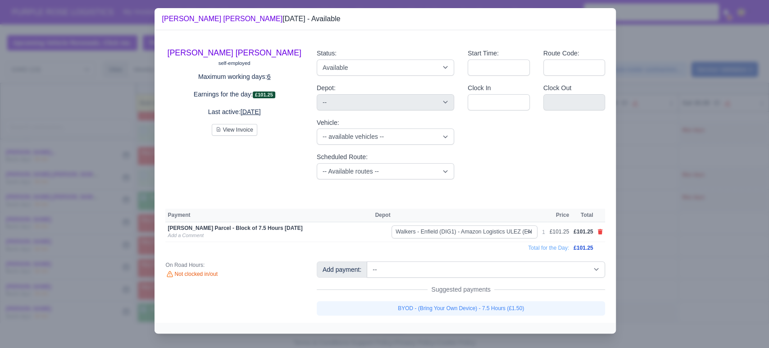
click at [385, 312] on link "BYOD - (Bring Your Own Device) - 7.5 Hours (£1.50)" at bounding box center [461, 308] width 289 height 14
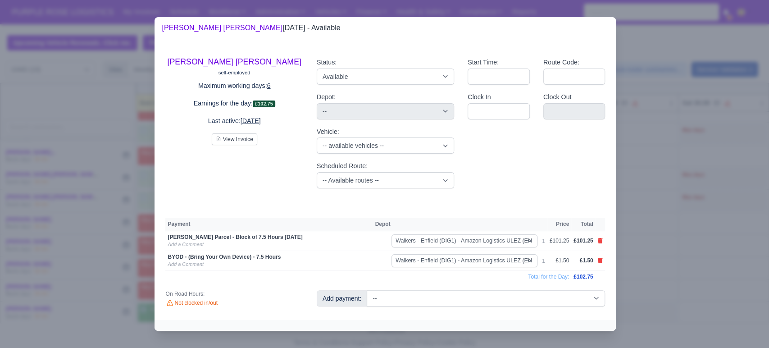
click at [135, 226] on div at bounding box center [384, 174] width 769 height 348
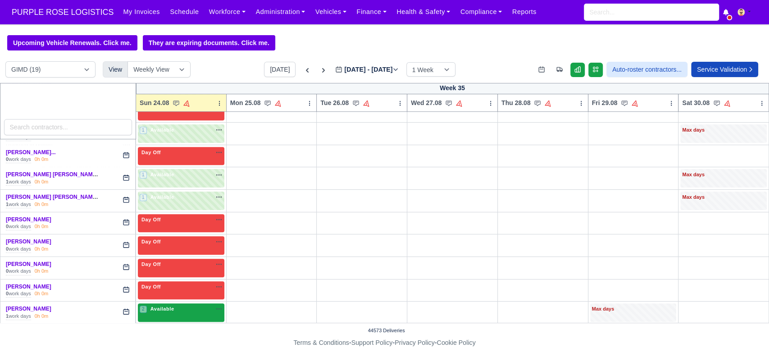
click at [191, 315] on div "2 Available" at bounding box center [181, 312] width 86 height 18
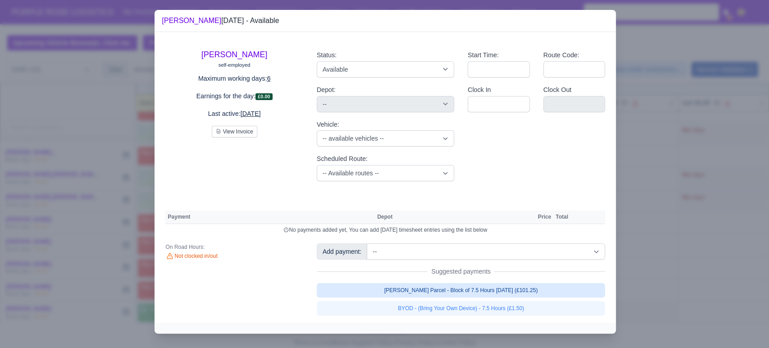
click at [413, 295] on link "[PERSON_NAME] Parcel - Block of 7.5 Hours [DATE] (£101.25)" at bounding box center [461, 290] width 289 height 14
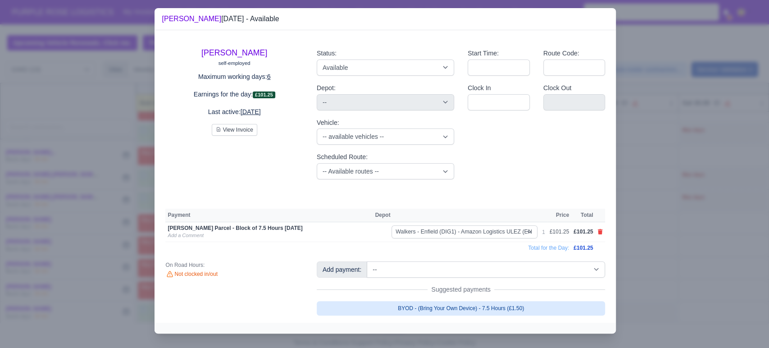
click at [409, 312] on link "BYOD - (Bring Your Own Device) - 7.5 Hours (£1.50)" at bounding box center [461, 308] width 289 height 14
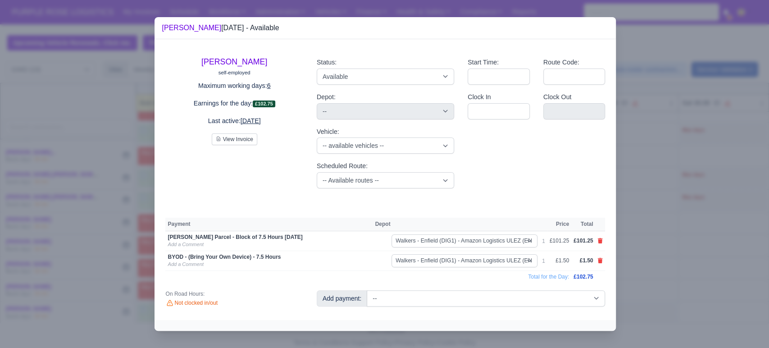
click at [104, 143] on div at bounding box center [384, 174] width 769 height 348
